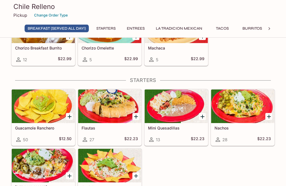
scroll to position [50, 0]
click at [267, 118] on icon "Add Nachos" at bounding box center [269, 116] width 7 height 7
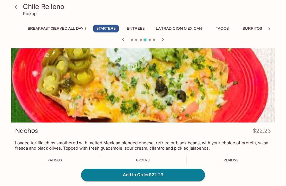
click at [18, 9] on icon at bounding box center [16, 7] width 10 height 10
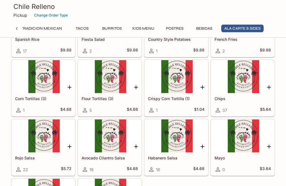
scroll to position [1429, 0]
click at [21, 31] on div at bounding box center [16, 29] width 11 height 8
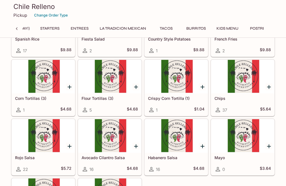
scroll to position [0, 0]
click at [106, 29] on button "Starters" at bounding box center [105, 29] width 25 height 8
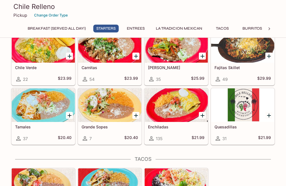
scroll to position [79, 0]
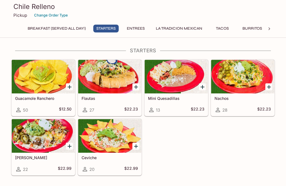
click at [33, 142] on div at bounding box center [43, 136] width 63 height 34
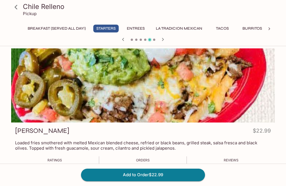
click at [136, 30] on button "Entrees" at bounding box center [135, 29] width 25 height 8
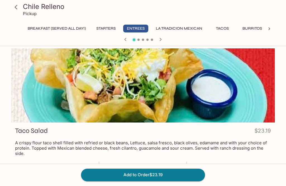
click at [177, 29] on button "La Tradicion Mexican" at bounding box center [179, 29] width 53 height 8
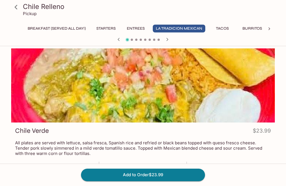
click at [18, 12] on icon at bounding box center [16, 7] width 10 height 10
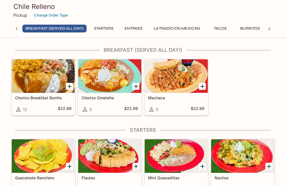
click at [176, 80] on div at bounding box center [176, 76] width 63 height 34
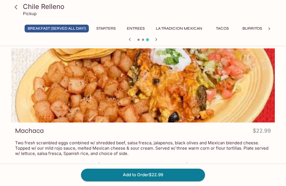
click at [16, 10] on icon at bounding box center [16, 7] width 10 height 10
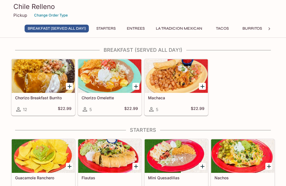
click at [27, 83] on div at bounding box center [43, 76] width 63 height 34
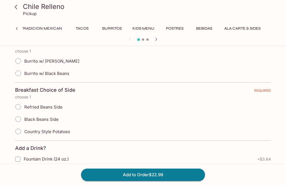
scroll to position [0, 144]
click at [111, 29] on button "Burritos" at bounding box center [112, 29] width 26 height 8
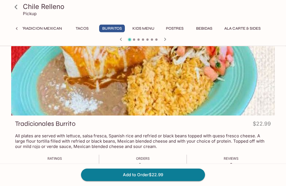
scroll to position [0, 0]
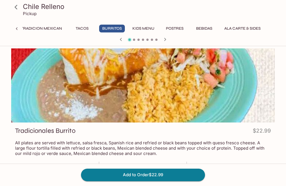
click at [19, 8] on icon at bounding box center [16, 7] width 10 height 10
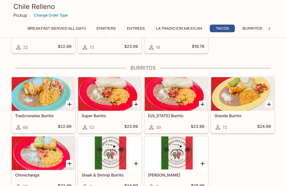
scroll to position [559, 0]
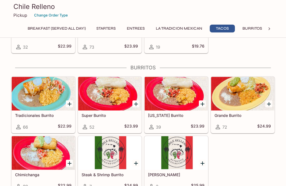
click at [180, 177] on div "[PERSON_NAME] 2 $25.99" at bounding box center [176, 181] width 63 height 22
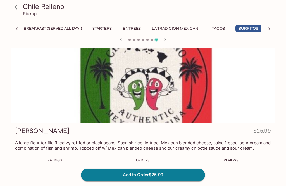
scroll to position [0, 4]
click at [15, 8] on icon at bounding box center [16, 7] width 10 height 10
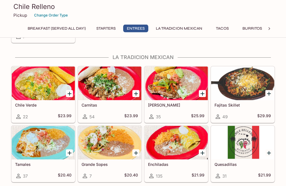
scroll to position [351, 0]
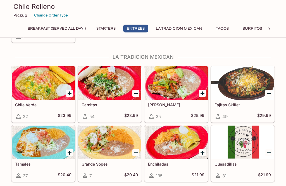
click at [242, 100] on div at bounding box center [242, 83] width 63 height 34
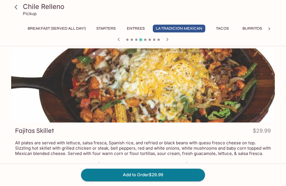
click at [15, 7] on icon at bounding box center [16, 7] width 10 height 10
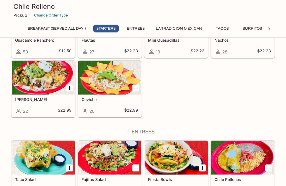
scroll to position [138, 0]
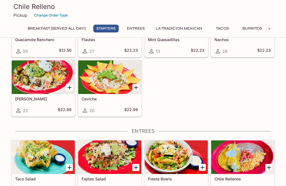
click at [29, 161] on div at bounding box center [43, 157] width 63 height 34
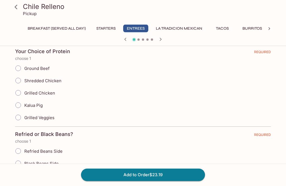
scroll to position [134, 0]
click at [16, 7] on icon at bounding box center [16, 7] width 3 height 4
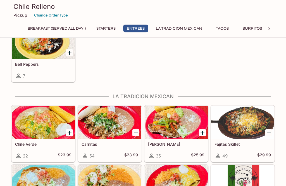
scroll to position [314, 0]
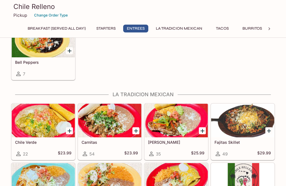
click at [97, 127] on div at bounding box center [109, 121] width 63 height 34
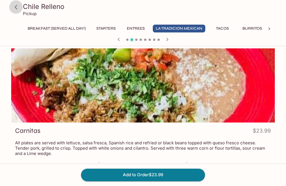
click at [14, 9] on icon at bounding box center [16, 7] width 10 height 10
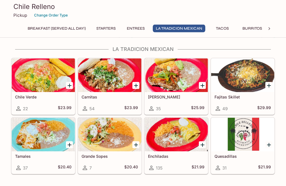
scroll to position [357, 0]
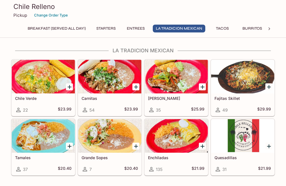
click at [26, 139] on div at bounding box center [43, 136] width 63 height 34
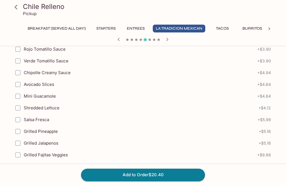
scroll to position [370, 0]
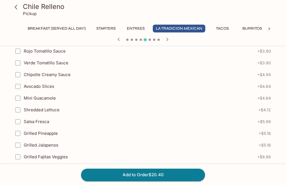
click at [164, 43] on div at bounding box center [143, 40] width 268 height 8
click at [145, 42] on div at bounding box center [143, 40] width 268 height 8
click at [152, 39] on div at bounding box center [143, 40] width 268 height 8
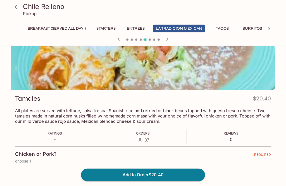
scroll to position [0, 0]
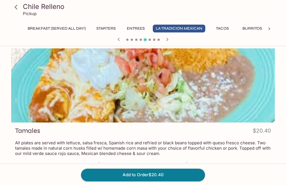
scroll to position [219, 0]
